Goal: Obtain resource: Obtain resource

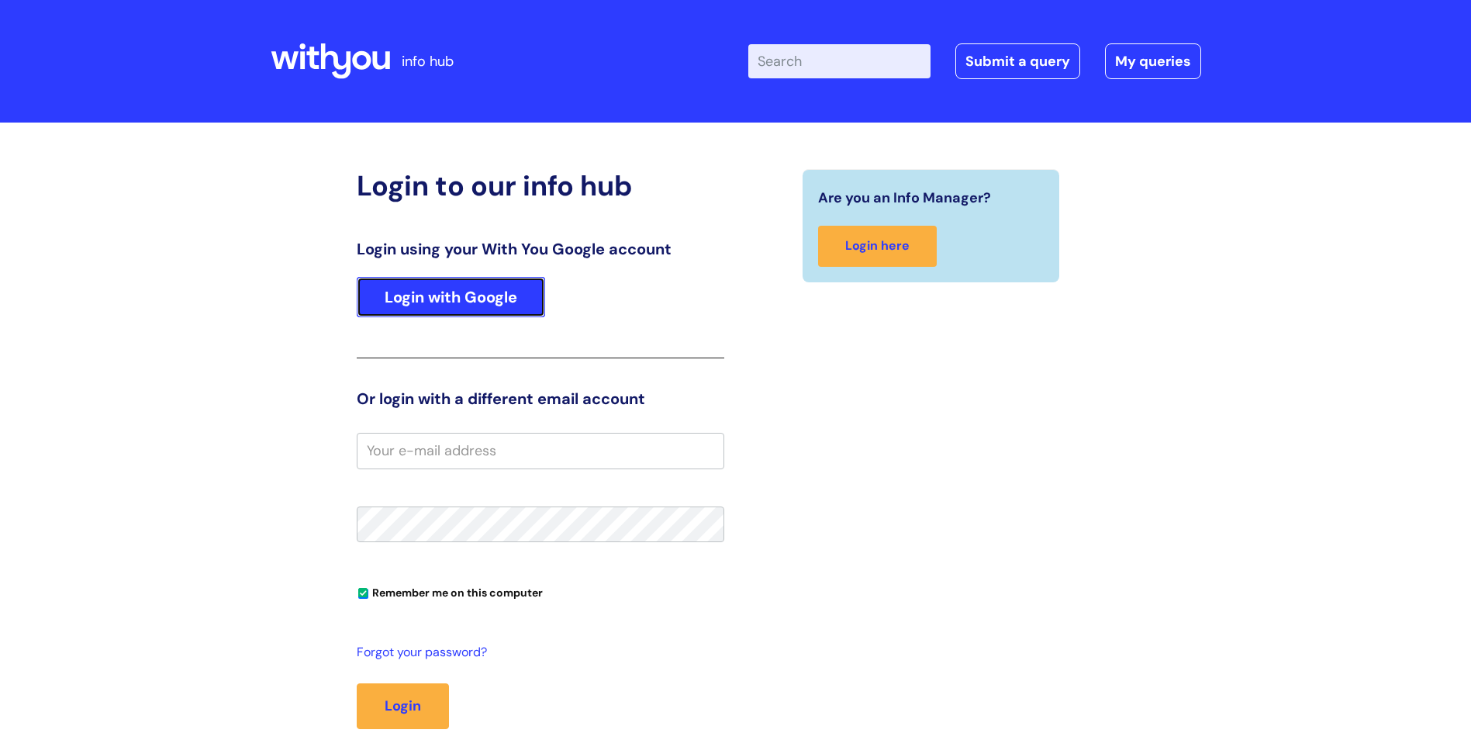
click at [414, 287] on link "Login with Google" at bounding box center [451, 297] width 188 height 40
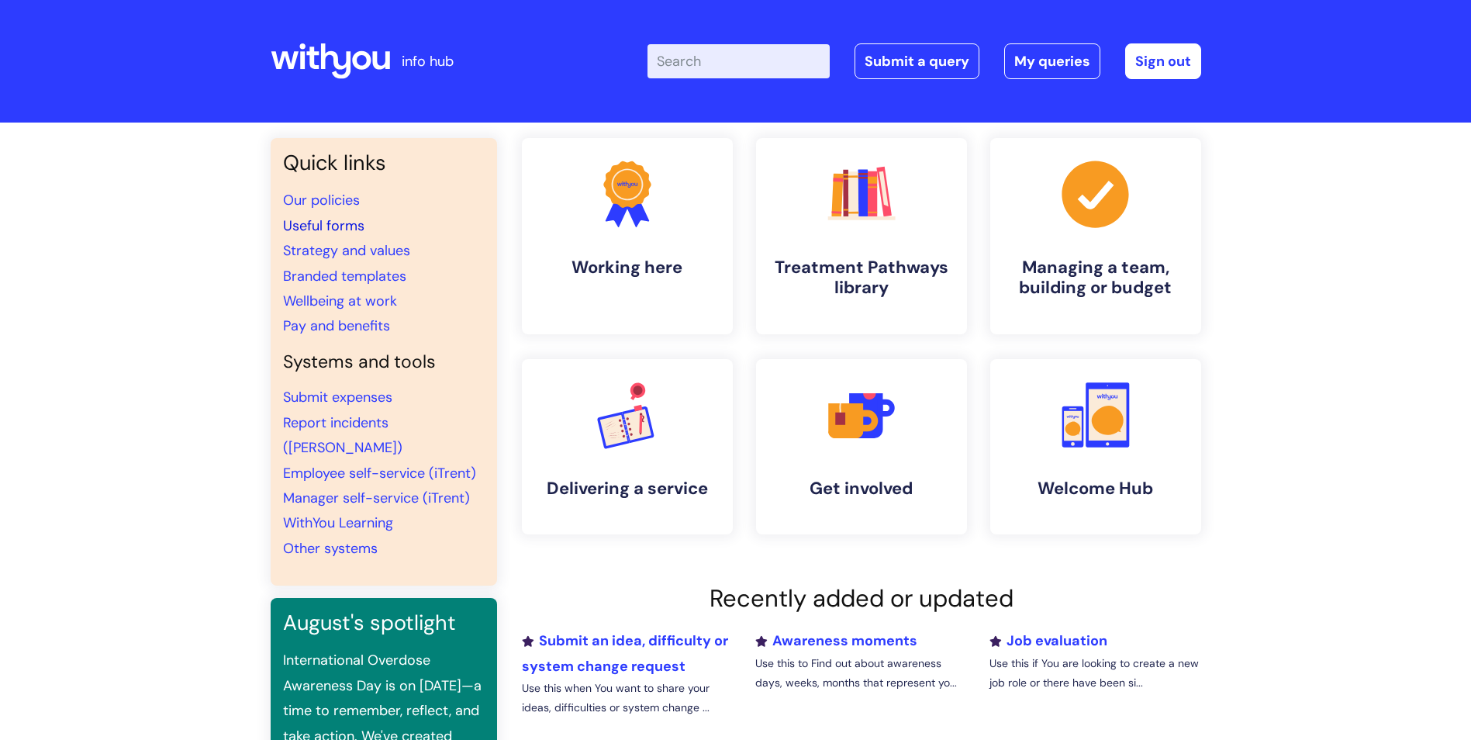
click at [344, 225] on link "Useful forms" at bounding box center [323, 225] width 81 height 19
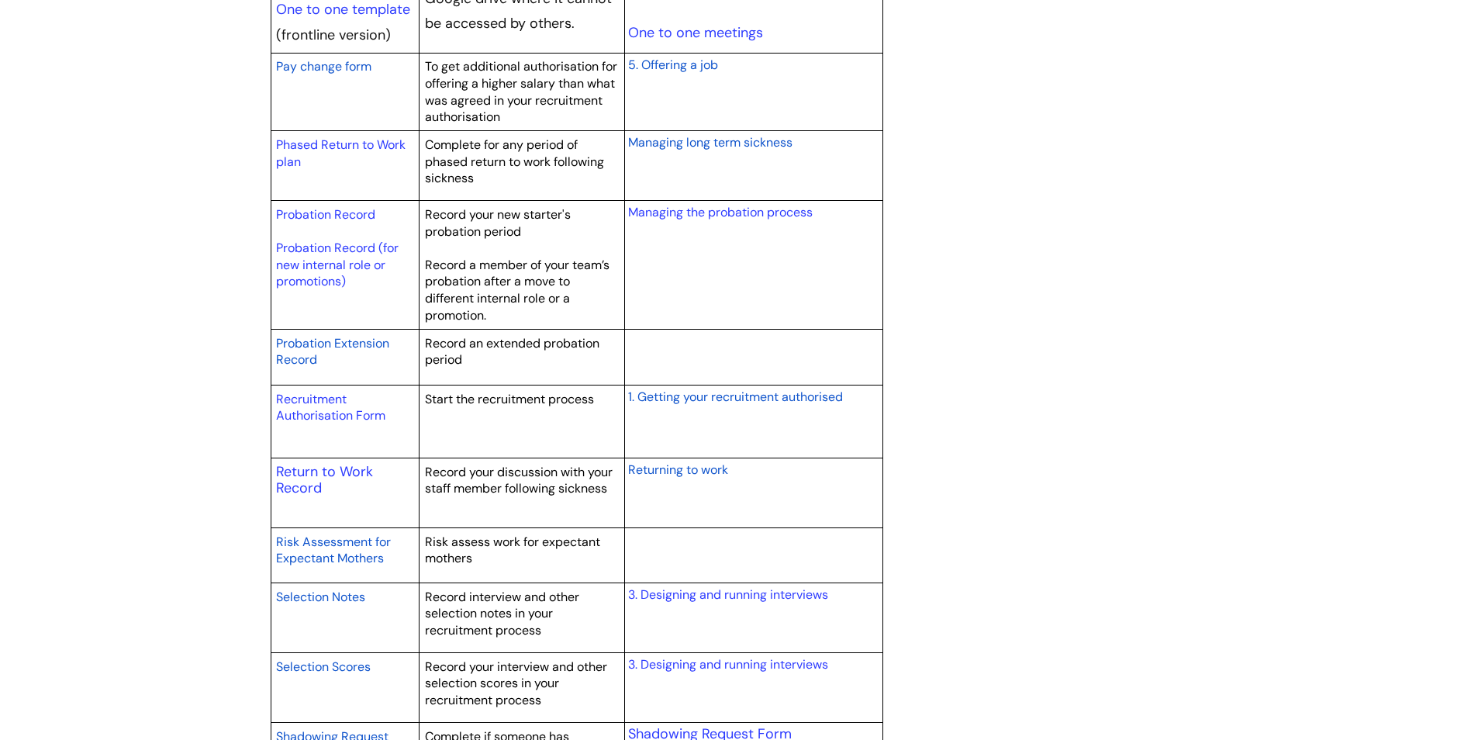
scroll to position [2094, 0]
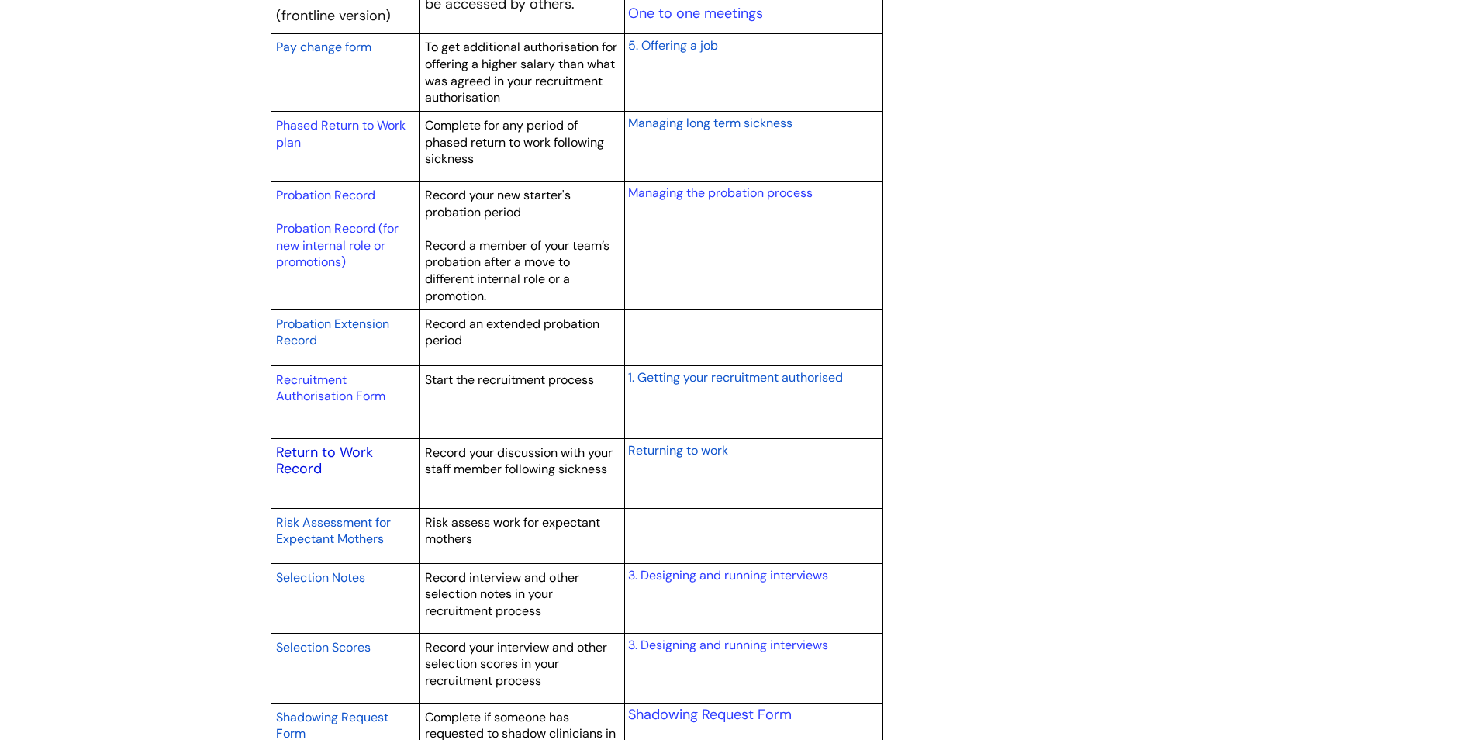
click at [313, 451] on link "Return to Work Record" at bounding box center [324, 461] width 97 height 36
